Goal: Navigation & Orientation: Find specific page/section

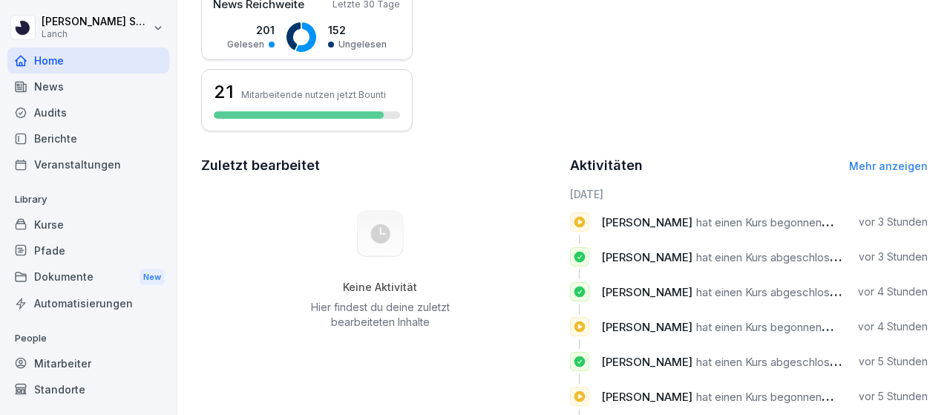
scroll to position [384, 0]
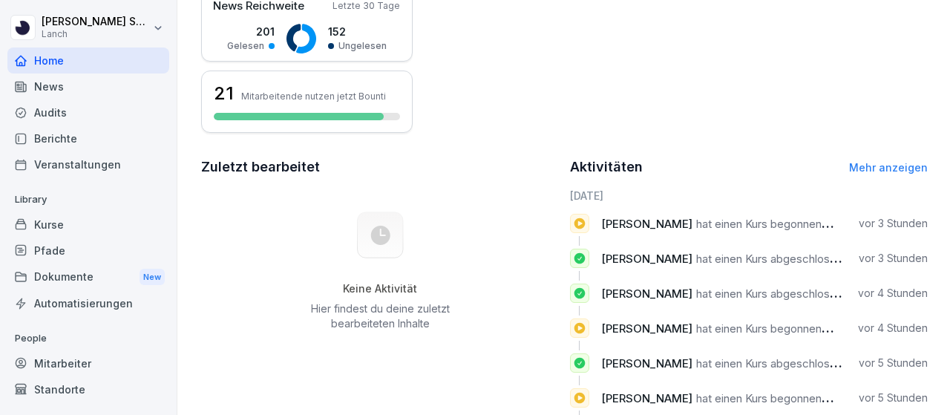
click at [898, 228] on p "vor 3 Stunden" at bounding box center [892, 223] width 69 height 15
click at [913, 194] on h6 "[DATE]" at bounding box center [749, 196] width 358 height 16
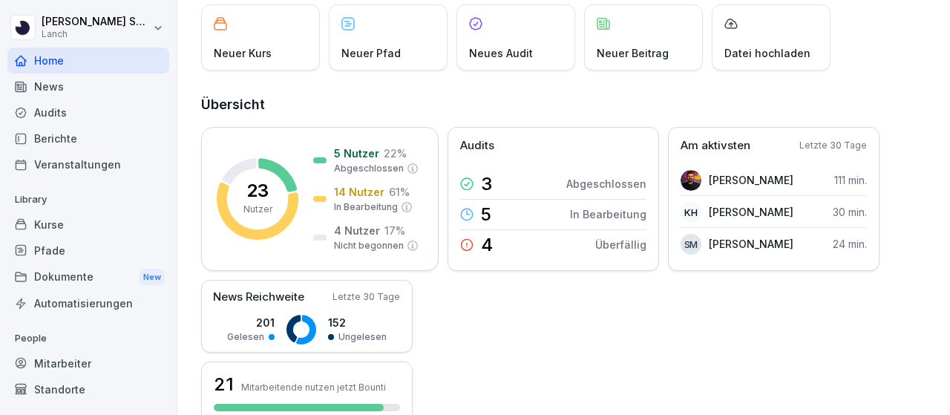
scroll to position [0, 0]
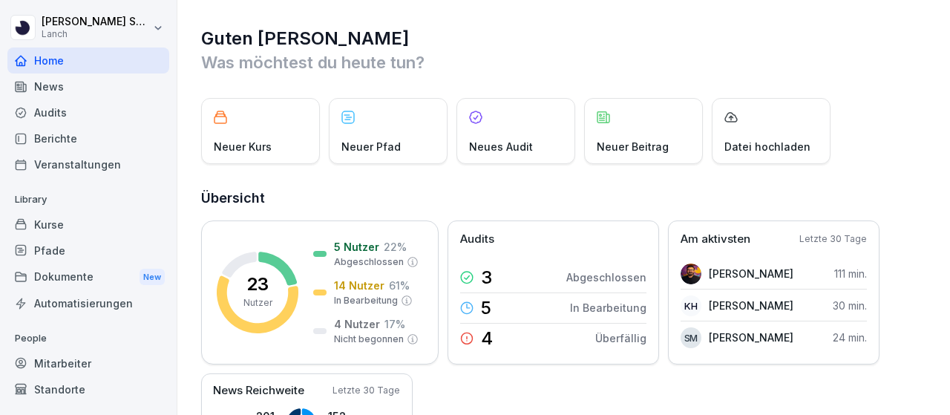
click at [53, 110] on div "Audits" at bounding box center [88, 112] width 162 height 26
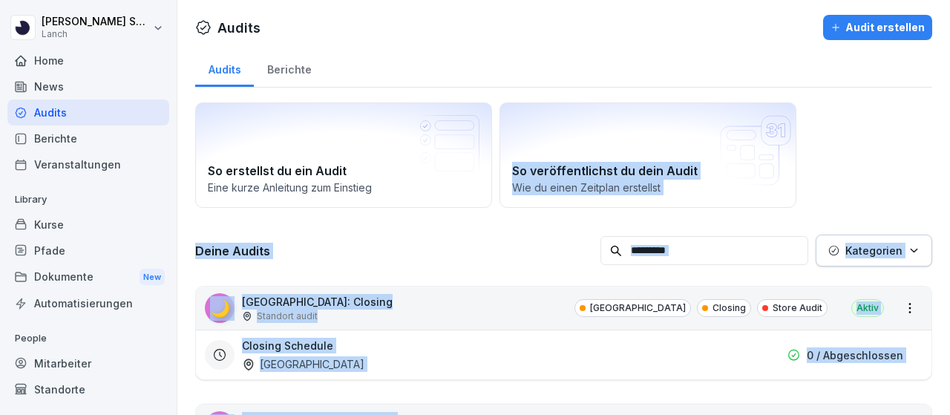
drag, startPoint x: 949, startPoint y: 339, endPoint x: 949, endPoint y: 103, distance: 235.9
click at [949, 103] on div "Audits Audit erstellen Audits Berichte So erstellst du ein Audit Eine kurze Anl…" at bounding box center [563, 207] width 772 height 415
click at [47, 79] on div "News" at bounding box center [88, 86] width 162 height 26
